Goal: Book appointment/travel/reservation

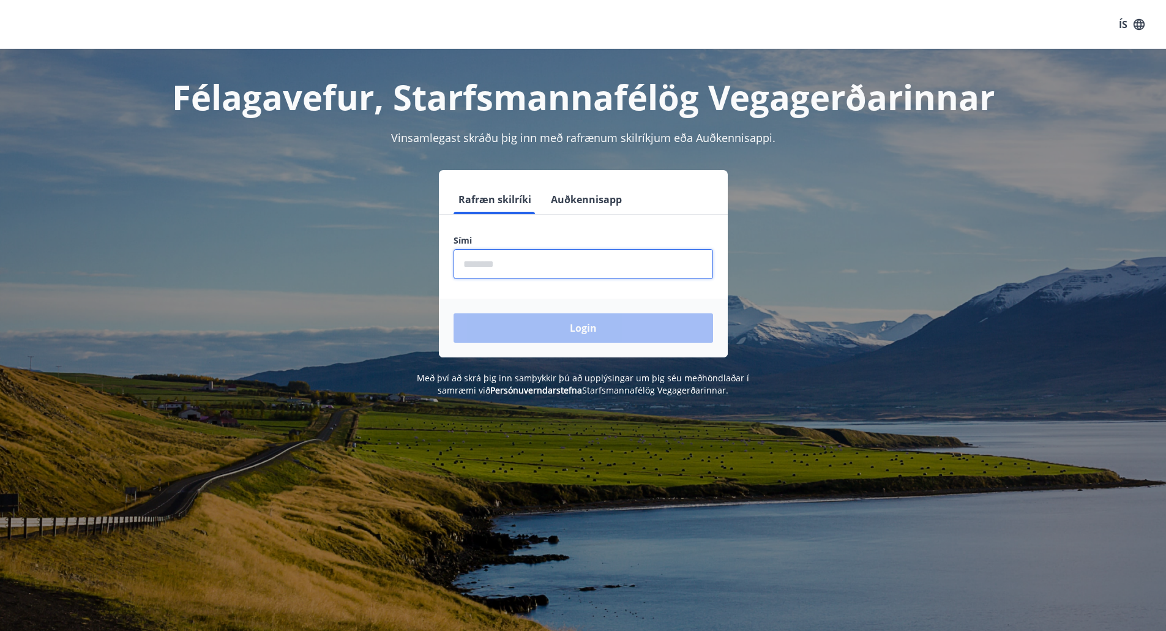
click at [504, 270] on input "phone" at bounding box center [582, 264] width 259 height 30
type input "********"
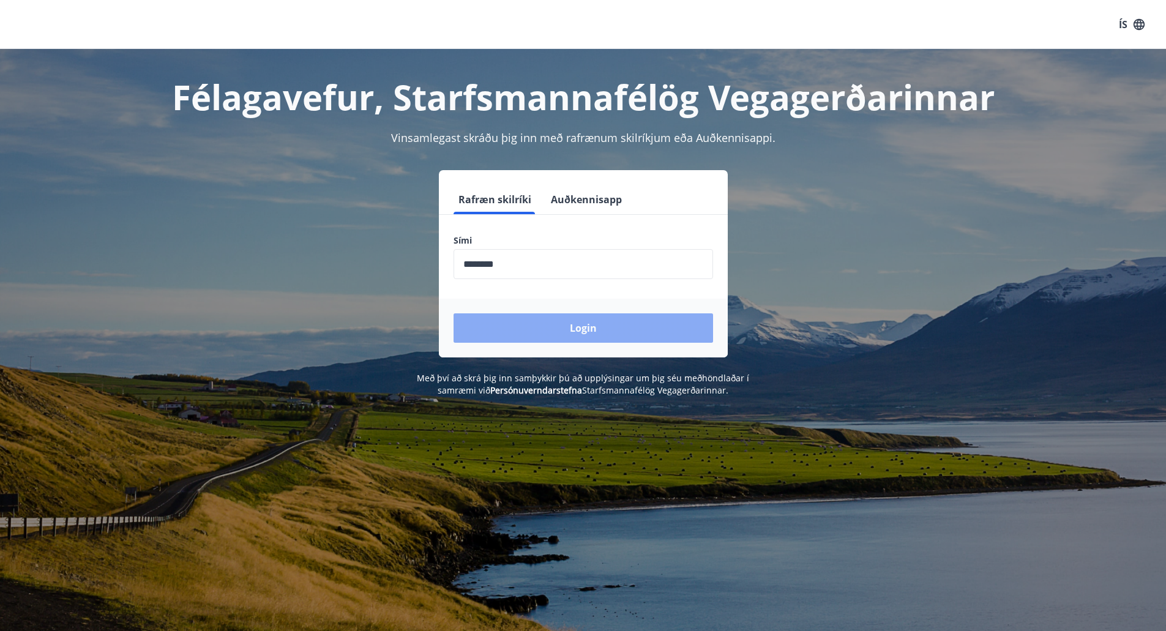
click at [578, 324] on button "Login" at bounding box center [582, 327] width 259 height 29
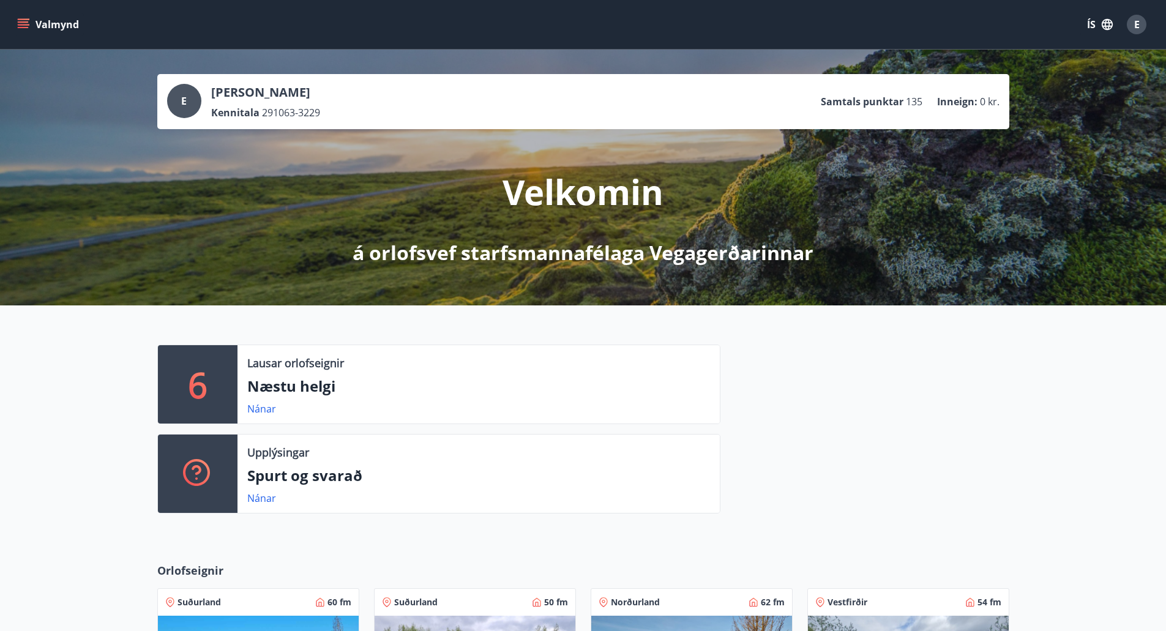
click at [262, 390] on p "Næstu helgi" at bounding box center [478, 386] width 463 height 21
click at [265, 410] on link "Nánar" at bounding box center [261, 408] width 29 height 13
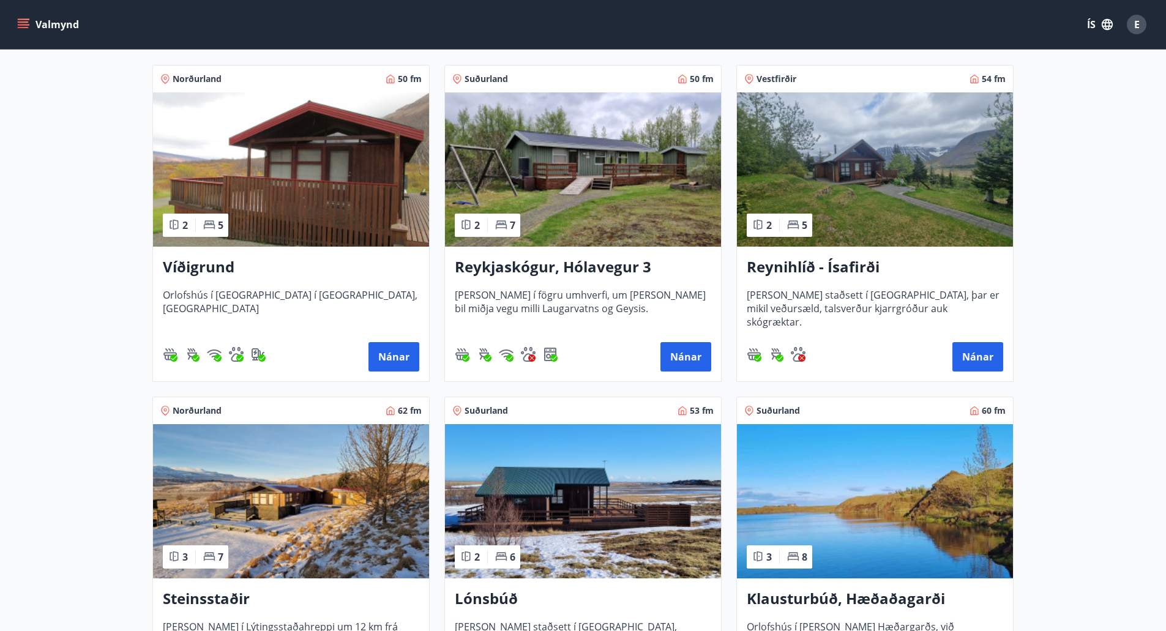
scroll to position [163, 0]
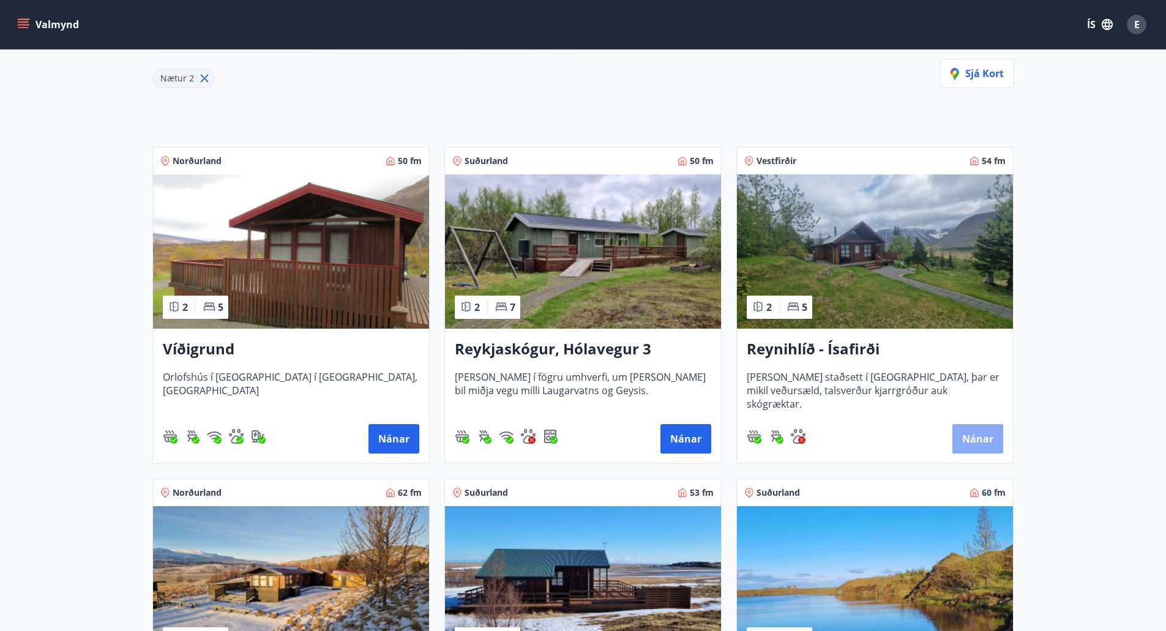
click at [969, 446] on button "Nánar" at bounding box center [977, 438] width 51 height 29
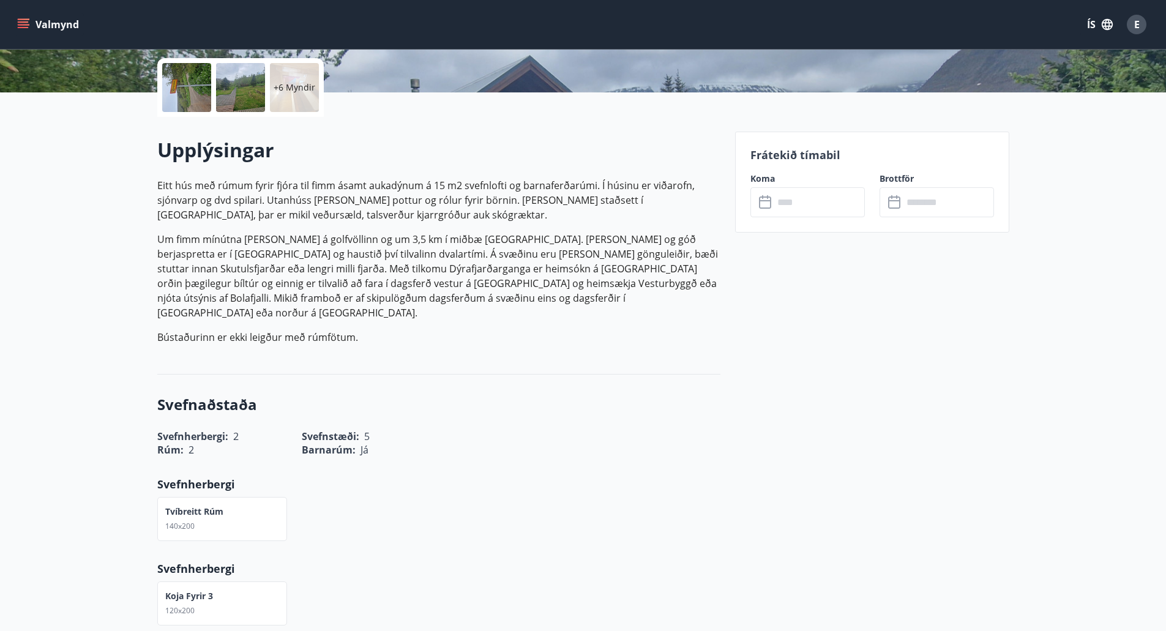
scroll to position [163, 0]
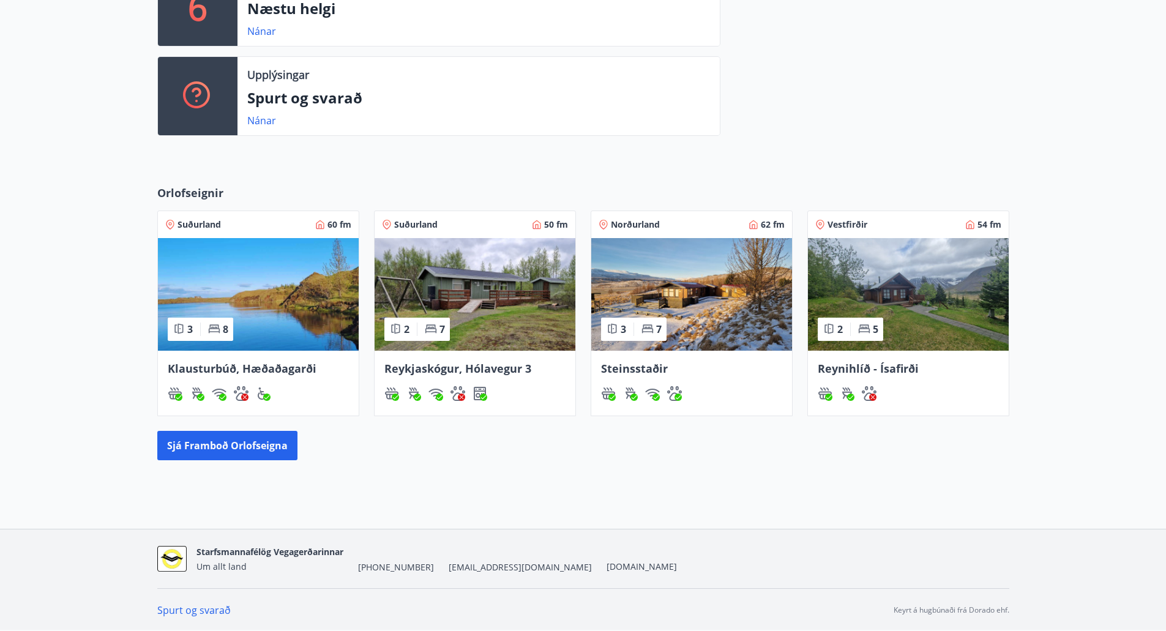
scroll to position [378, 0]
click at [220, 445] on button "Sjá framboð orlofseigna" at bounding box center [227, 444] width 140 height 29
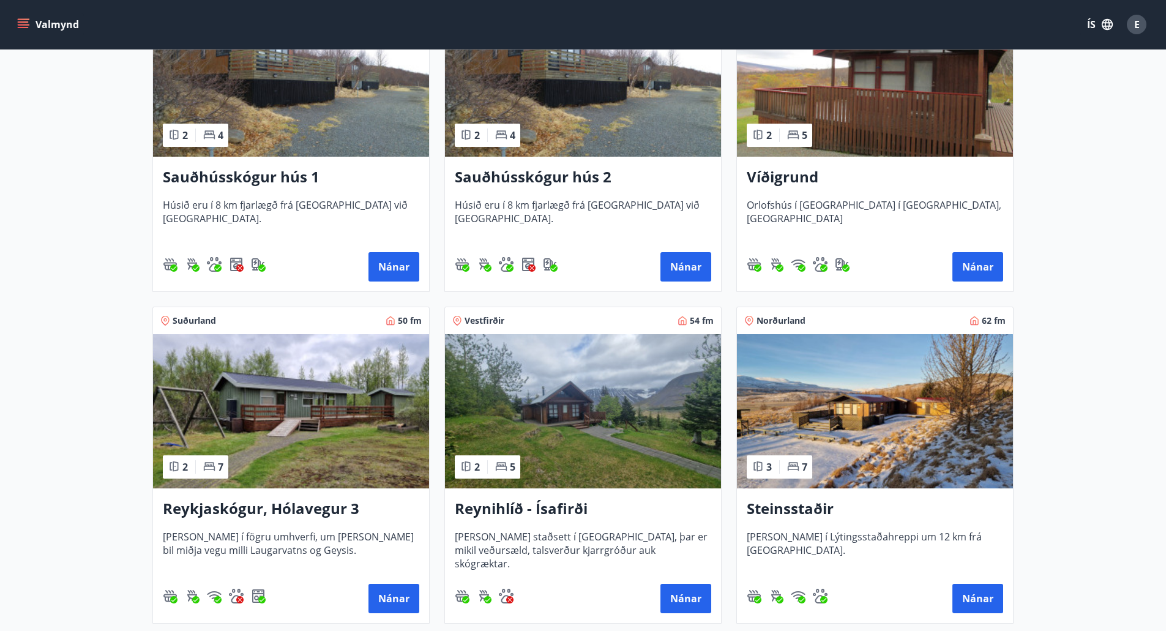
scroll to position [490, 0]
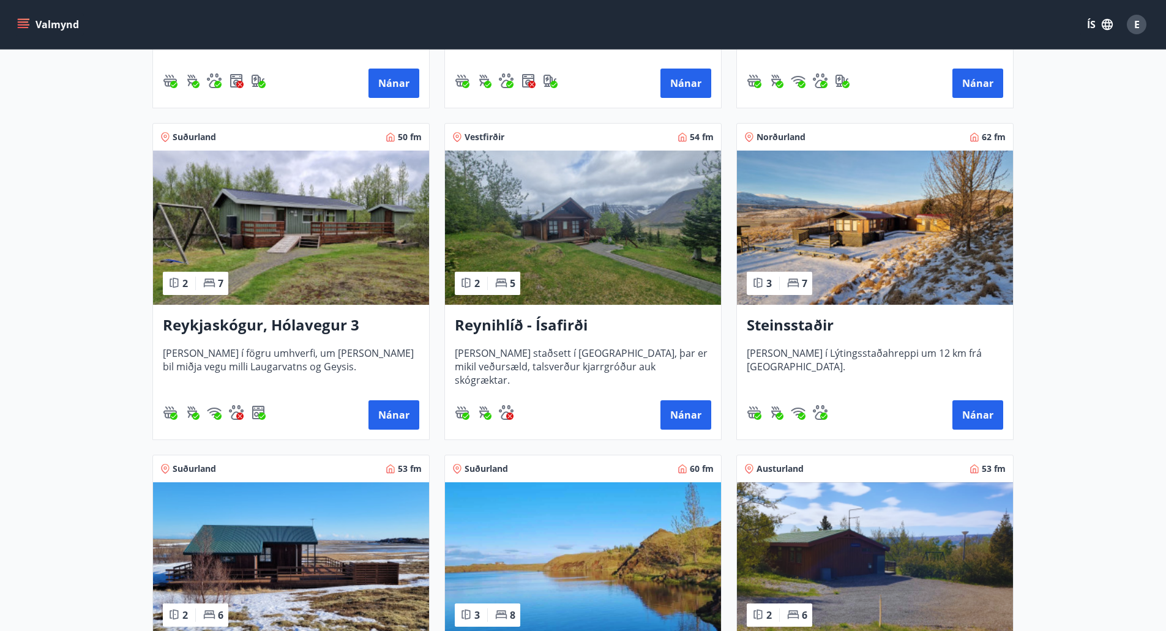
click at [572, 259] on img at bounding box center [583, 228] width 276 height 154
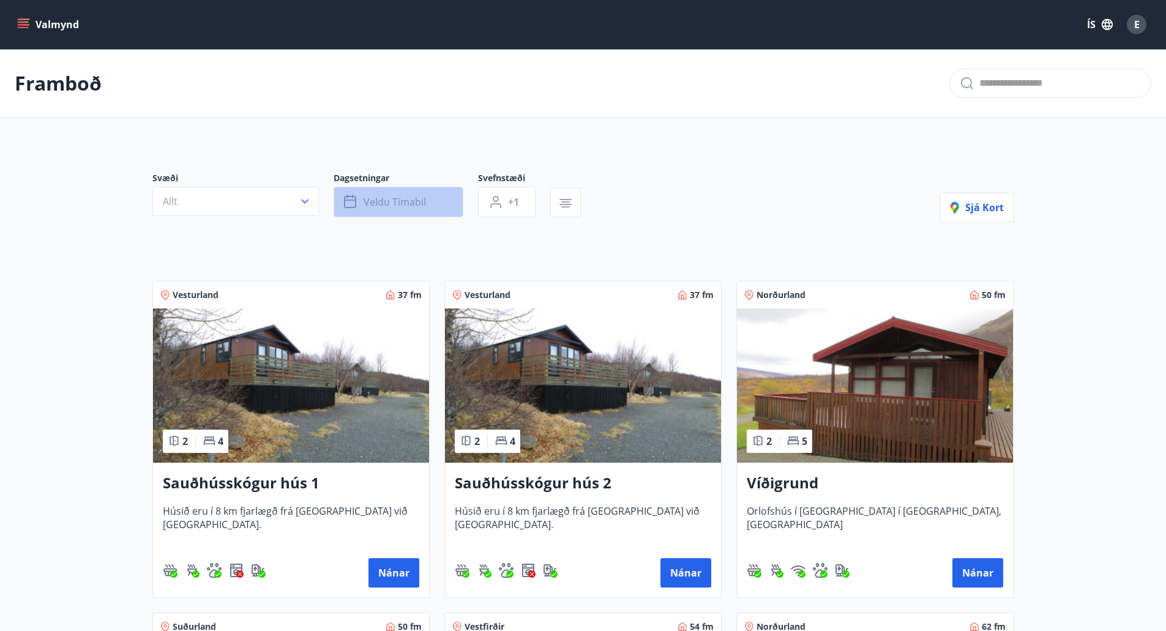
click at [391, 199] on span "Veldu tímabil" at bounding box center [394, 201] width 62 height 13
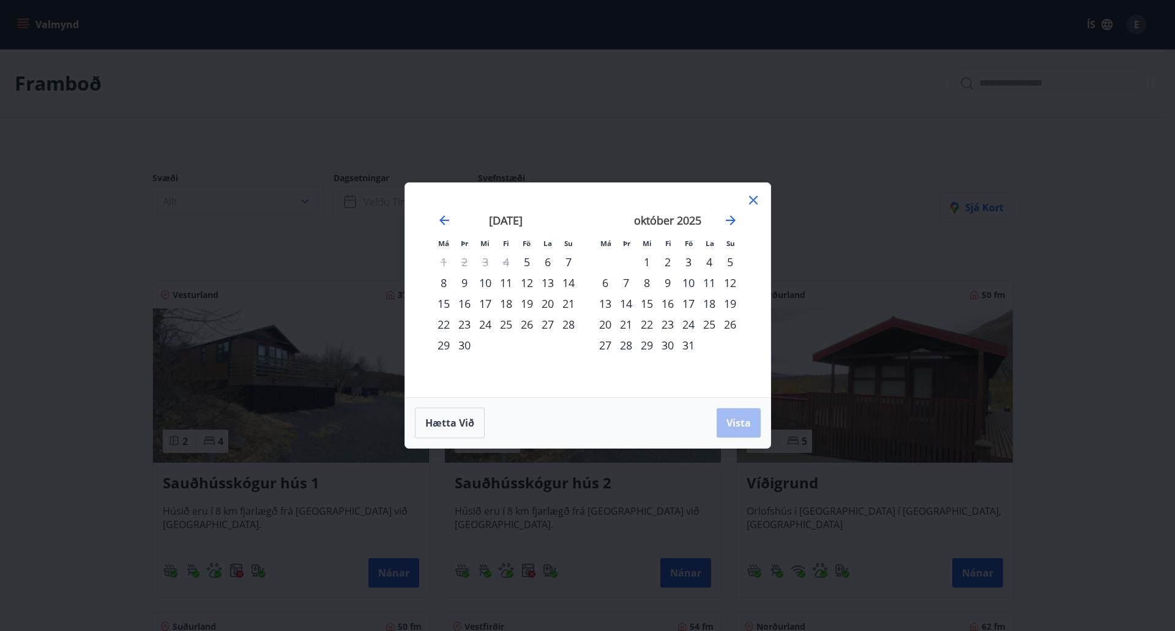
click at [603, 348] on div "27" at bounding box center [605, 345] width 21 height 21
click at [687, 345] on div "31" at bounding box center [688, 345] width 21 height 21
click at [743, 419] on span "Vista" at bounding box center [738, 422] width 24 height 13
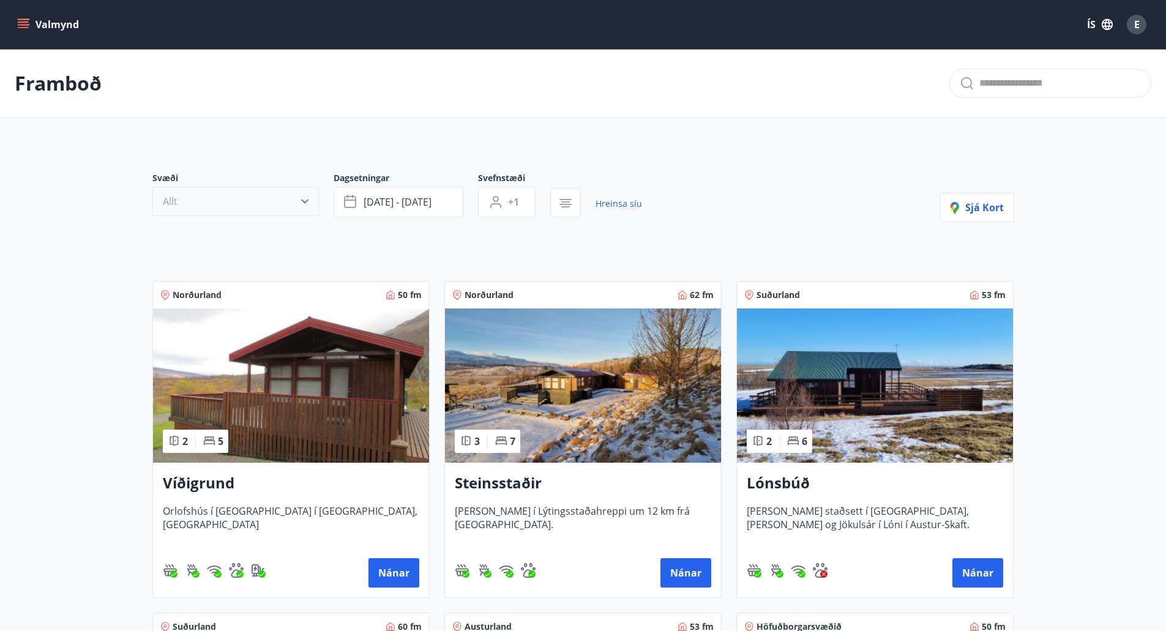
click at [302, 204] on icon "button" at bounding box center [305, 201] width 12 height 12
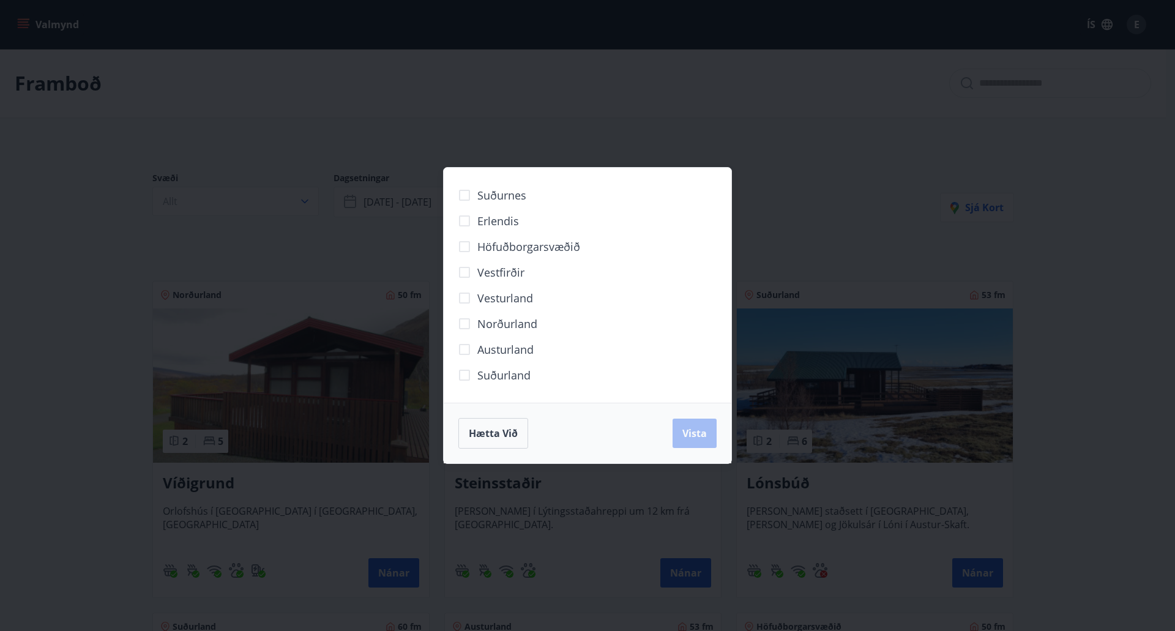
click at [499, 114] on div "Suðurnes Erlendis Höfuðborgarsvæðið Vestfirðir Vesturland Norðurland Austurland…" at bounding box center [587, 315] width 1175 height 631
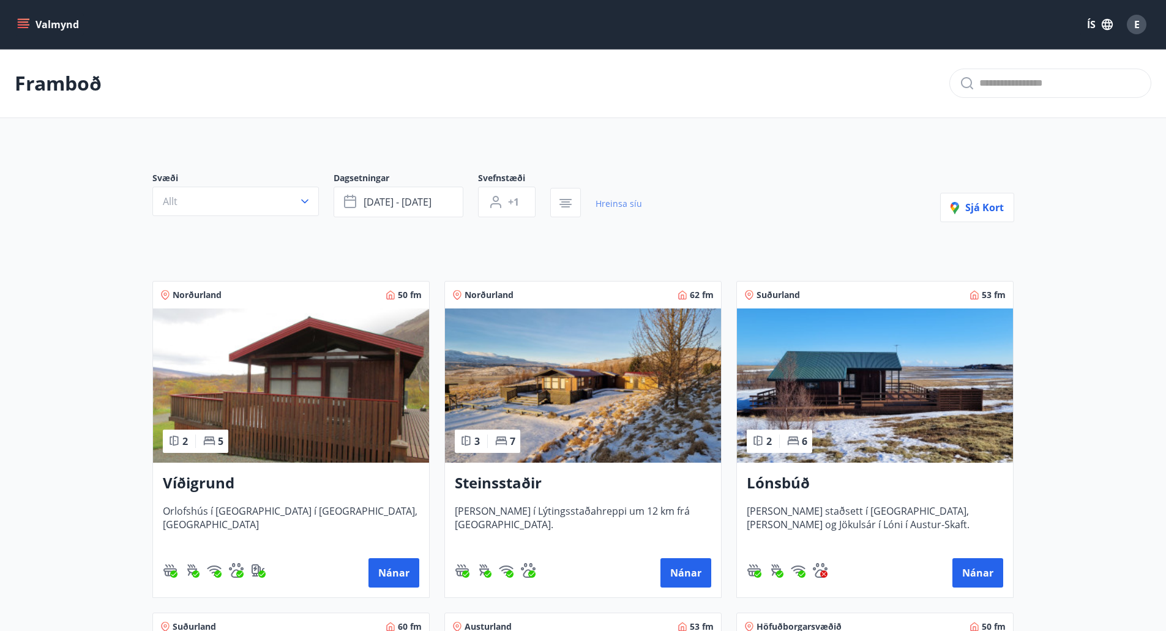
click at [611, 203] on link "Hreinsa síu" at bounding box center [618, 203] width 47 height 27
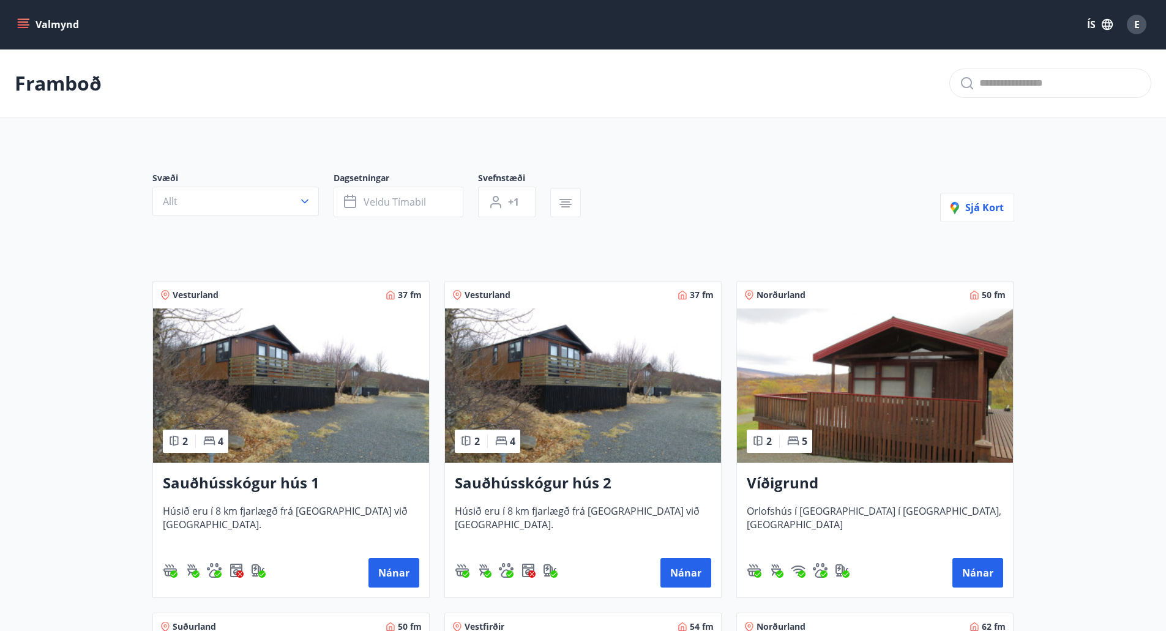
click at [26, 25] on icon "menu" at bounding box center [24, 24] width 13 height 1
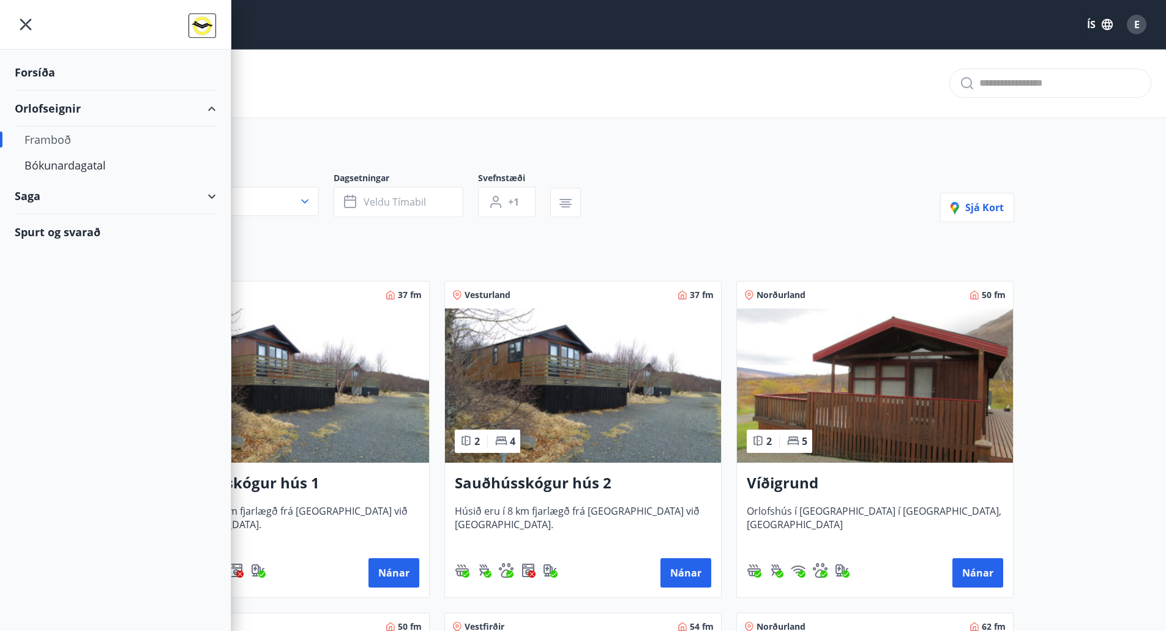
click at [45, 72] on div "Forsíða" at bounding box center [115, 72] width 201 height 36
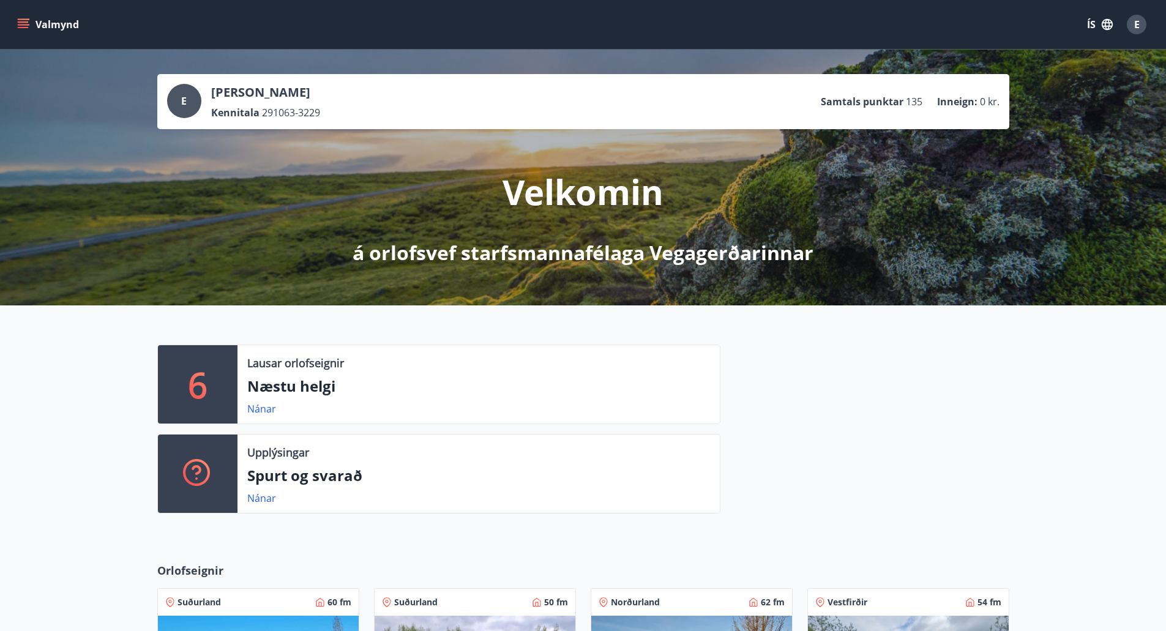
click at [1134, 23] on span "E" at bounding box center [1137, 24] width 6 height 13
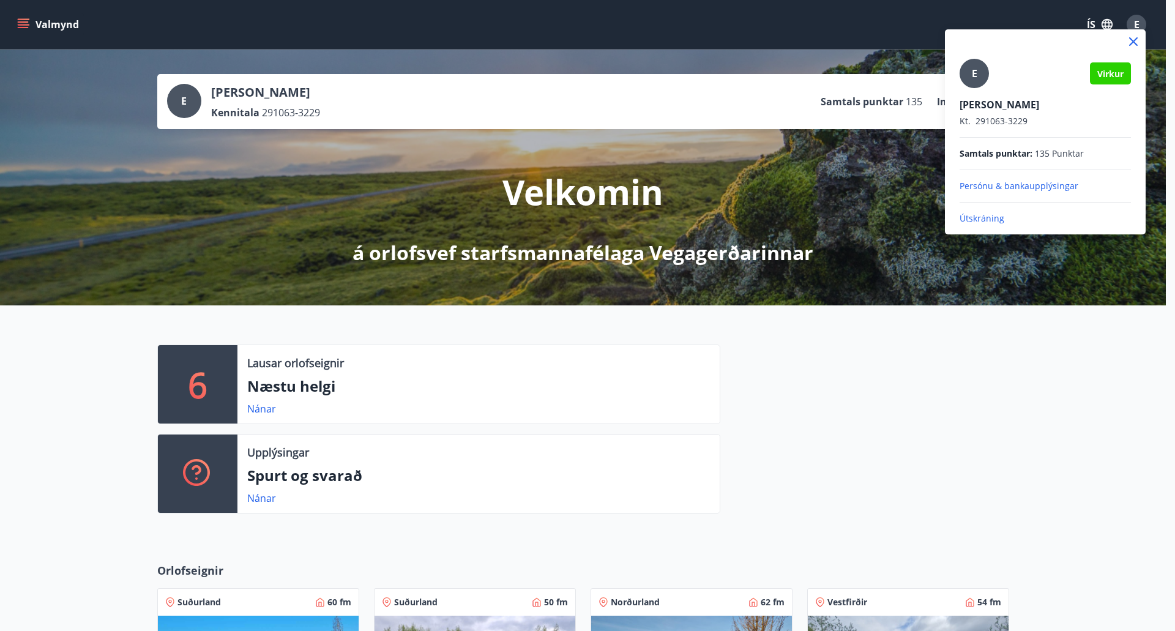
click at [985, 220] on p "Útskráning" at bounding box center [1044, 218] width 171 height 12
